Goal: Transaction & Acquisition: Purchase product/service

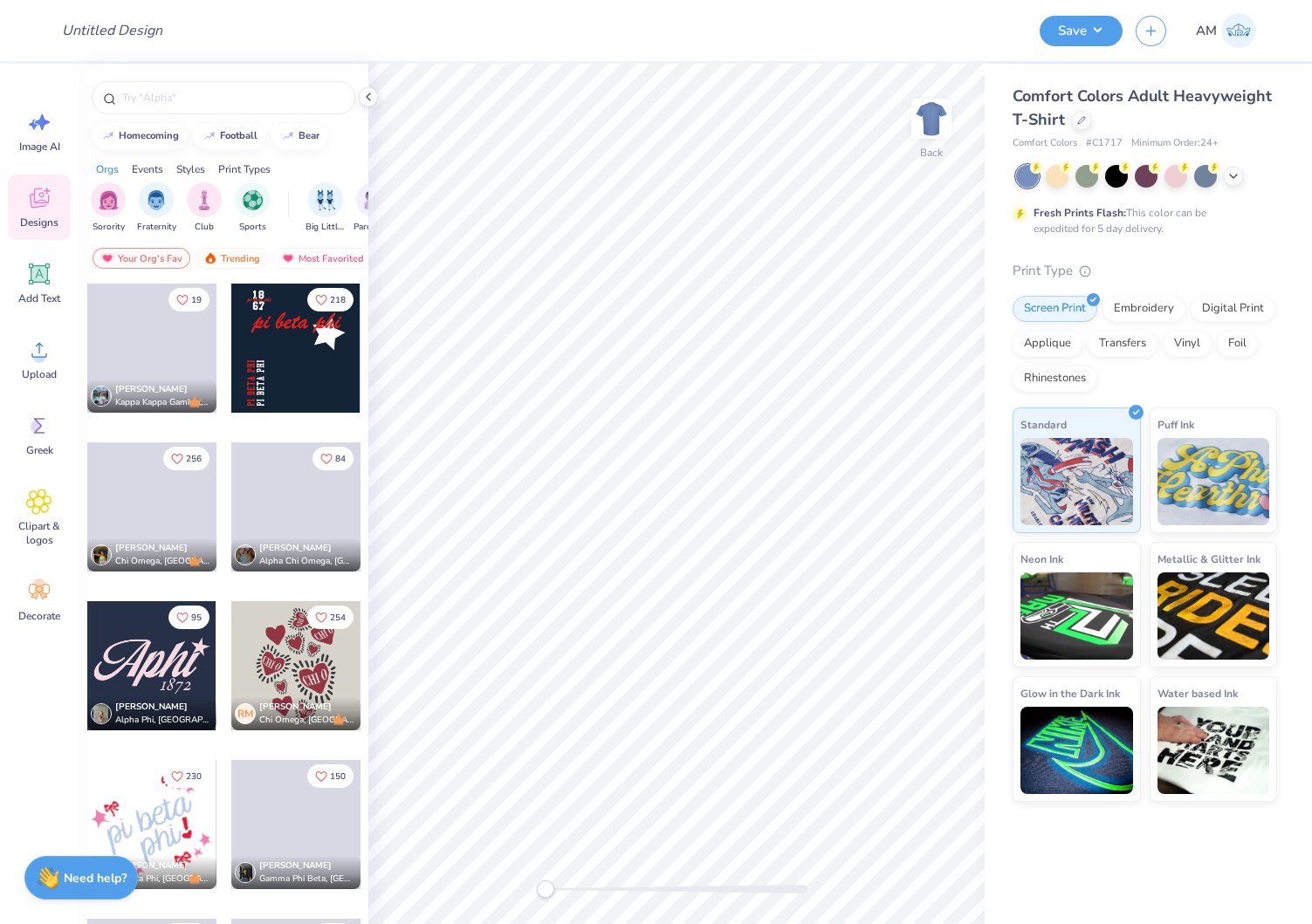
drag, startPoint x: 1129, startPoint y: 144, endPoint x: 1218, endPoint y: 133, distance: 89.7
click at [1218, 132] on div "Comfort Colors Adult Heavyweight T-Shirt Comfort Colors # C1717 Minimum Order: …" at bounding box center [1144, 117] width 264 height 66
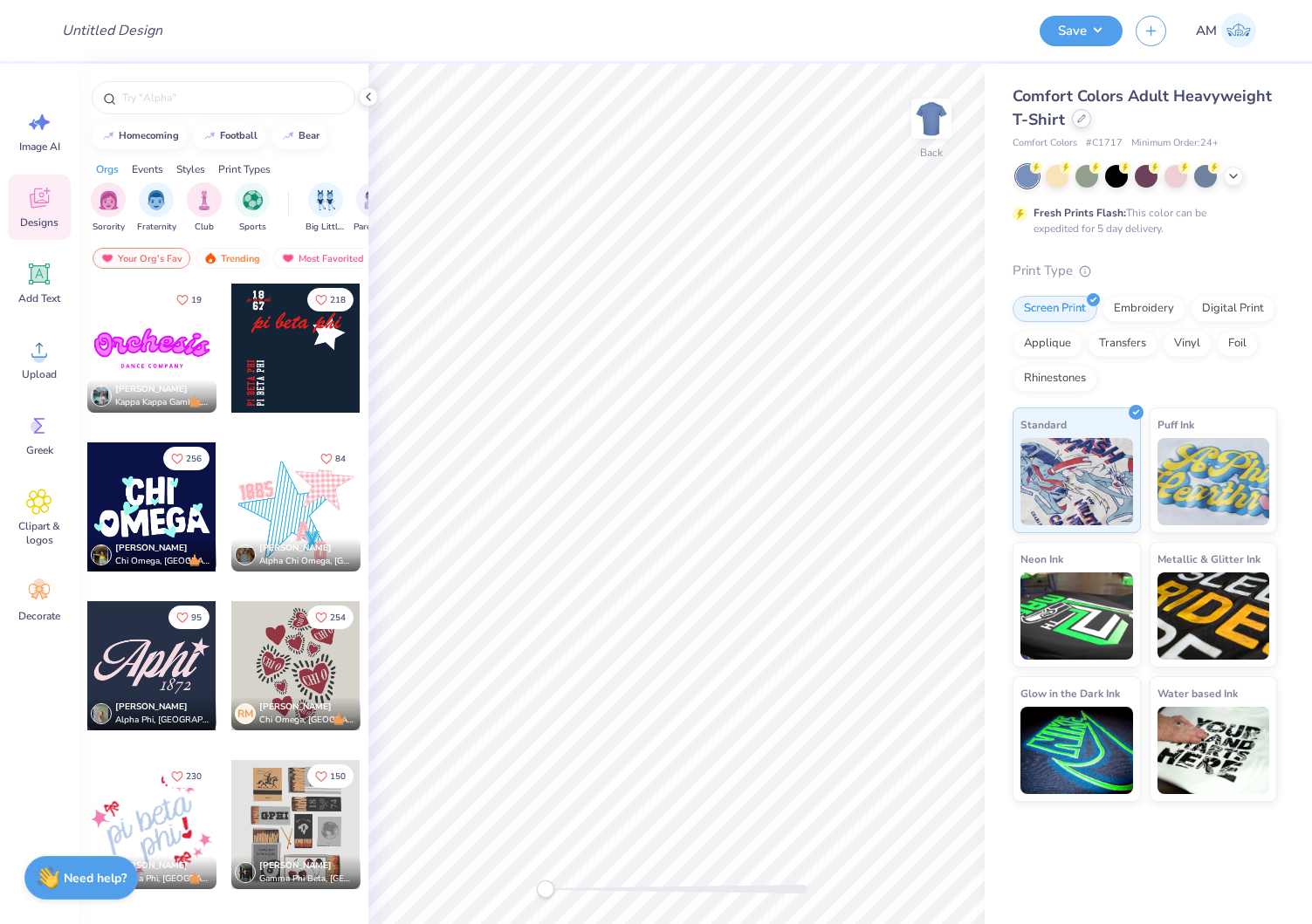
click at [1087, 119] on div at bounding box center [1082, 119] width 19 height 19
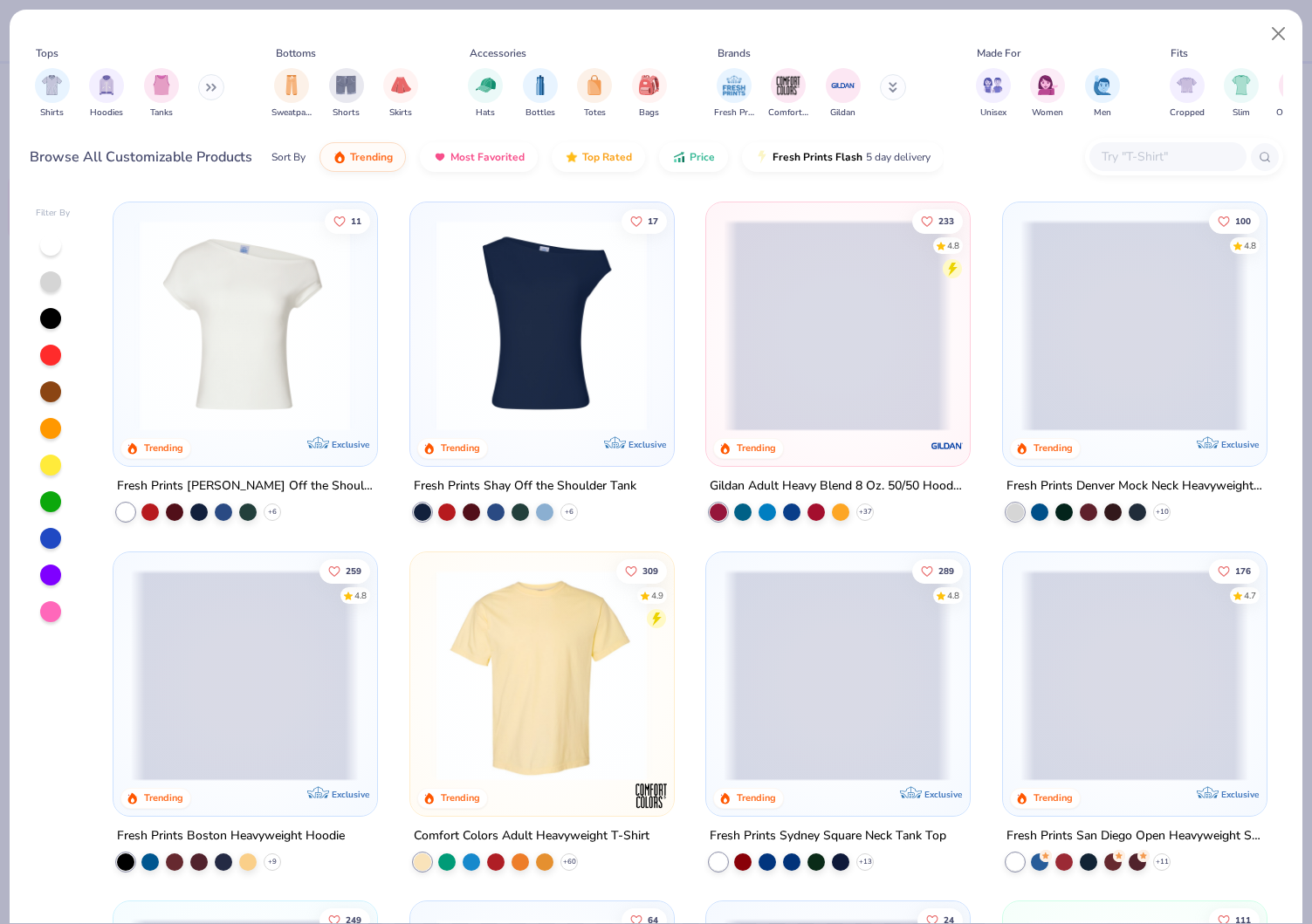
click at [520, 692] on img at bounding box center [541, 673] width 228 height 211
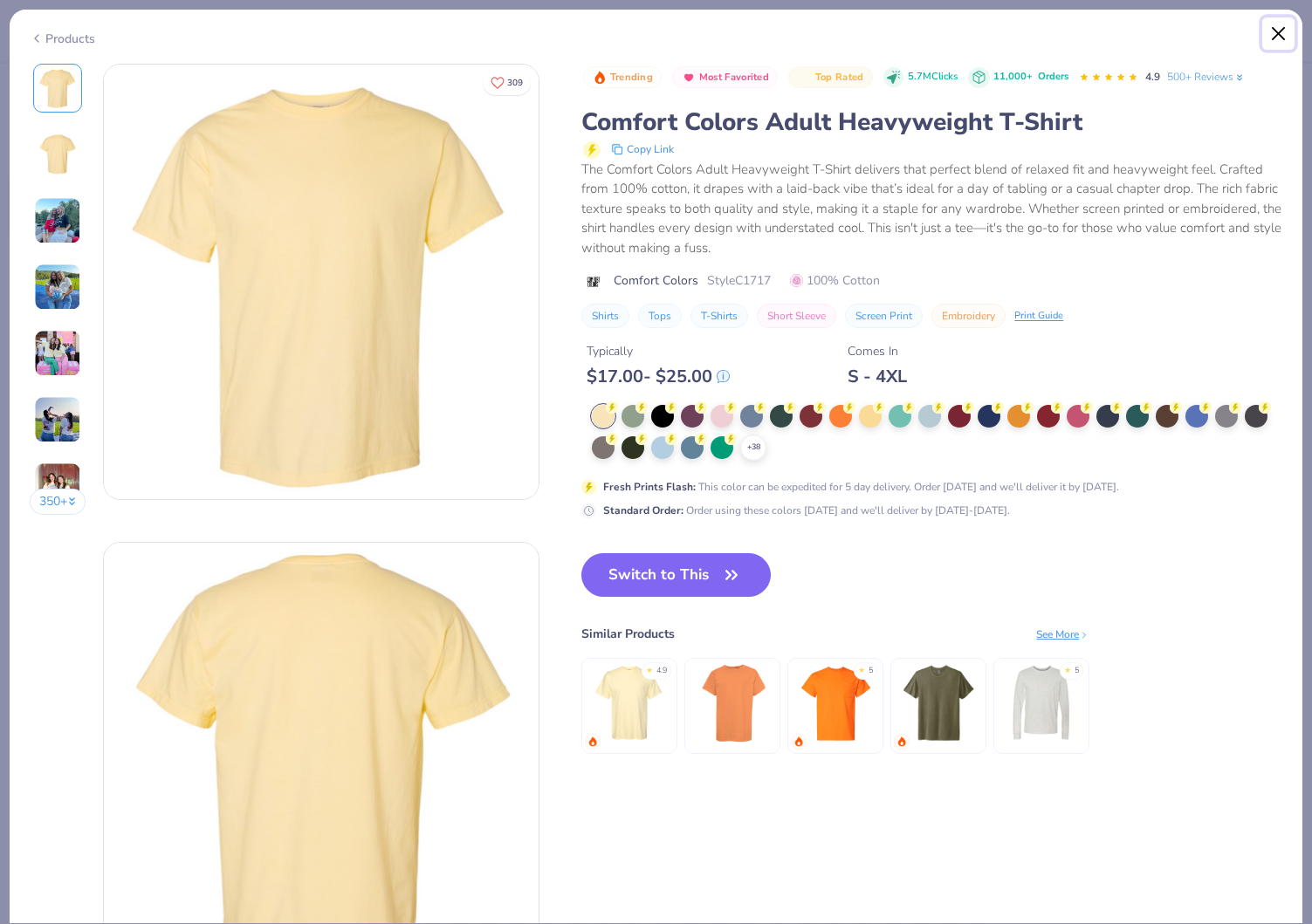
click at [1271, 38] on button "Close" at bounding box center [1278, 34] width 34 height 34
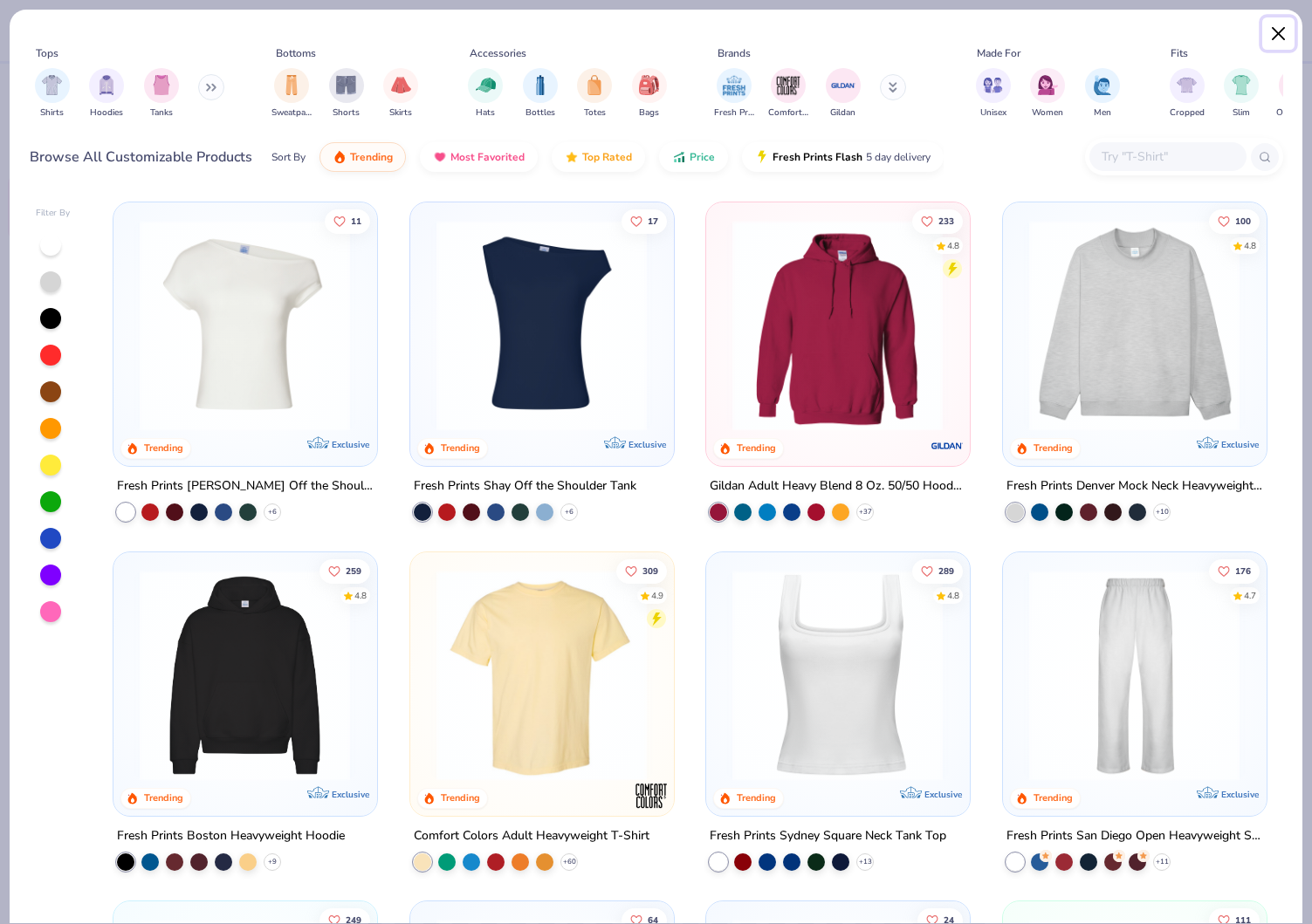
click at [1276, 35] on button "Close" at bounding box center [1278, 34] width 34 height 34
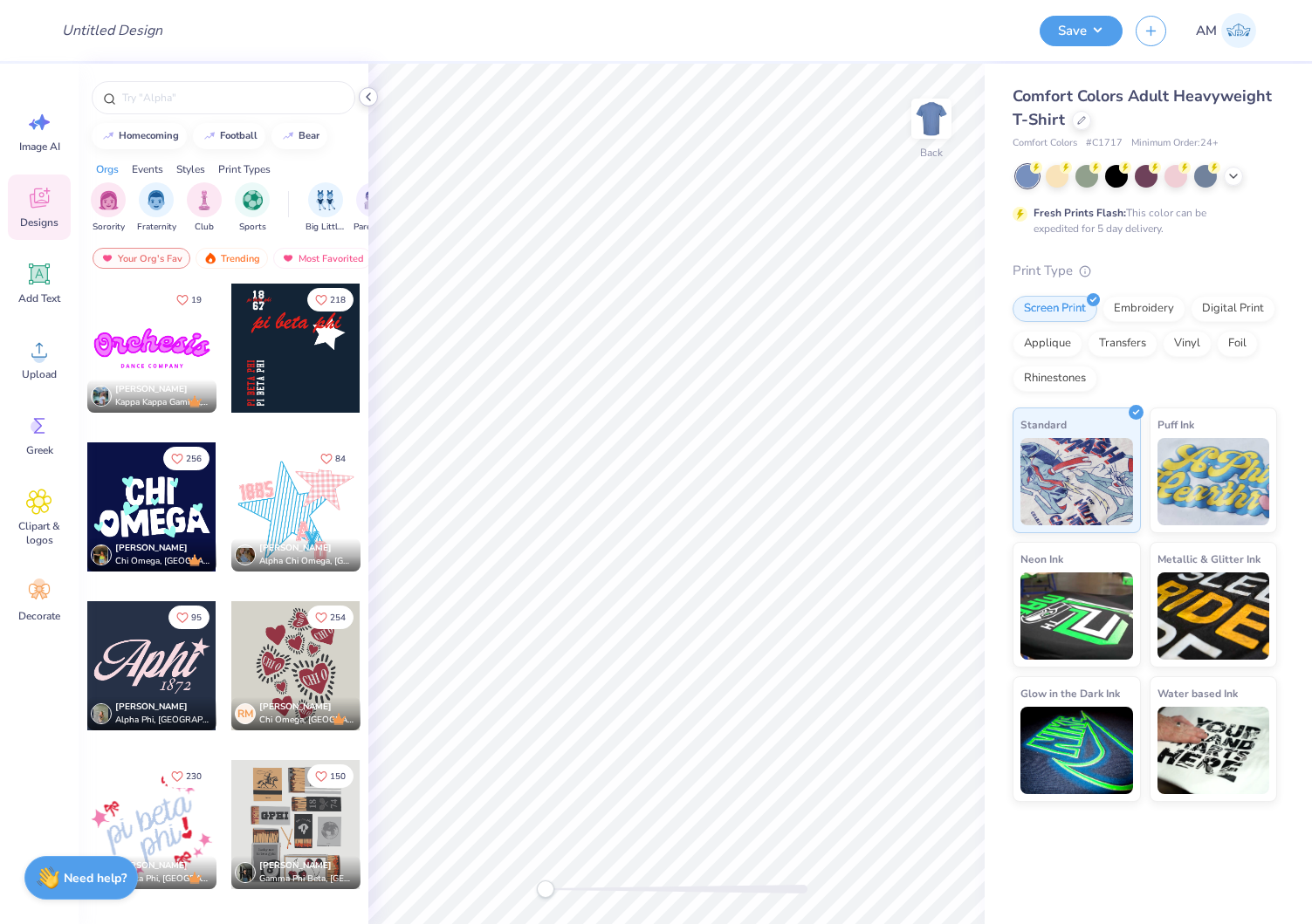
click at [371, 94] on icon at bounding box center [368, 97] width 14 height 14
